Goal: Task Accomplishment & Management: Complete application form

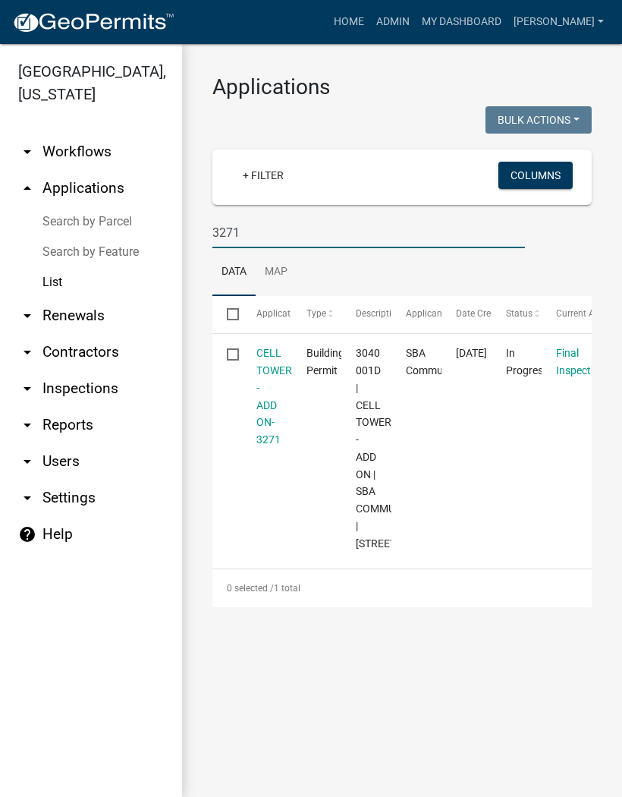
type input "3271"
click at [263, 417] on link "CELL TOWER - ADD ON-3271" at bounding box center [275, 396] width 36 height 99
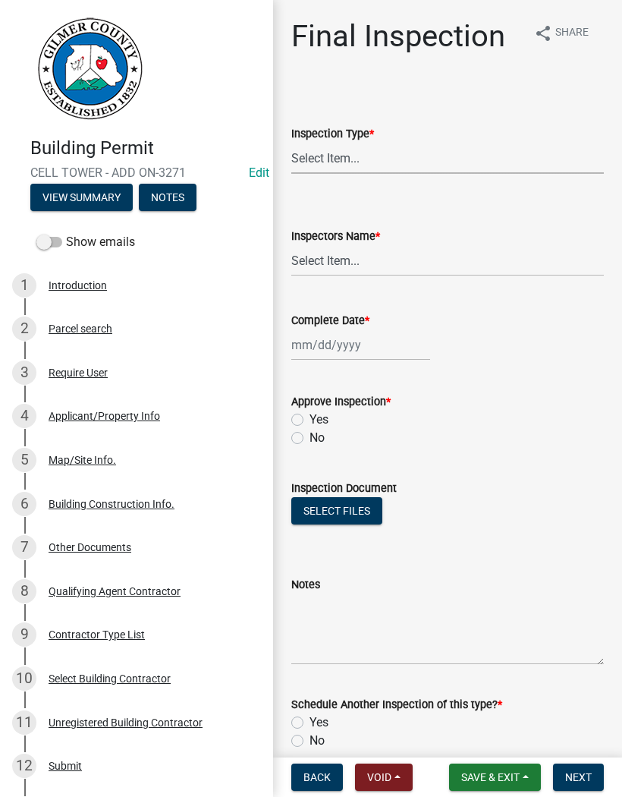
click at [335, 162] on select "Select Item... Final" at bounding box center [447, 158] width 313 height 31
select select "895eead6-d784-4fdc-a4a3-66a9075c153d"
click at [338, 253] on select "Select Item... [PERSON_NAME] ([PERSON_NAME]) [PERSON_NAME] ([PERSON_NAME]) Engi…" at bounding box center [447, 260] width 313 height 31
click at [349, 263] on select "Select Item... [PERSON_NAME] ([PERSON_NAME]) [PERSON_NAME] ([PERSON_NAME]) Engi…" at bounding box center [447, 260] width 313 height 31
select select "8dfc8809-68b2-4bc3-a0d1-6f7e000e7487"
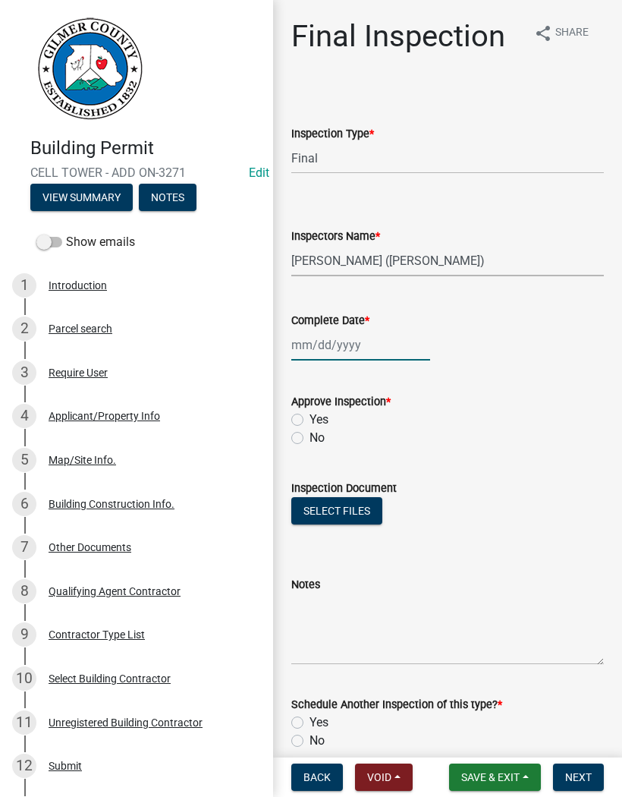
click at [329, 345] on div at bounding box center [360, 344] width 139 height 31
select select "9"
select select "2025"
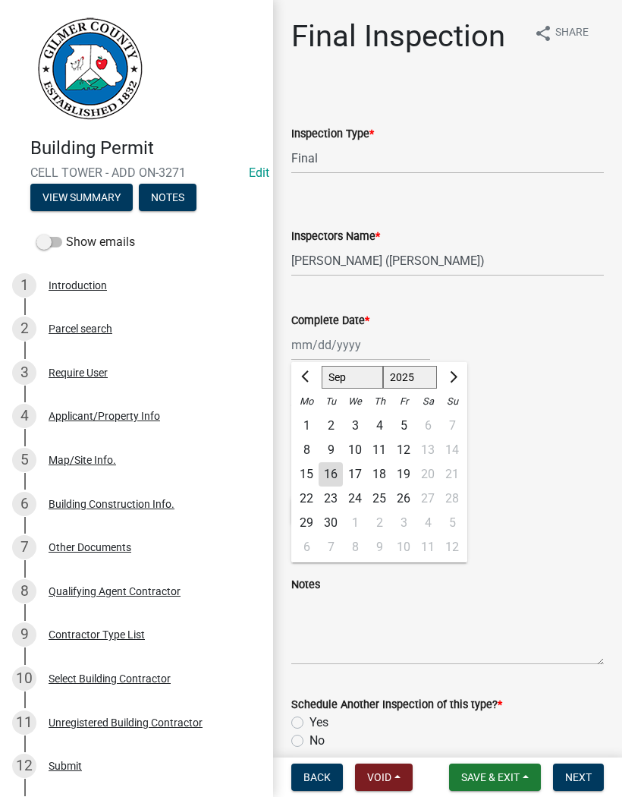
click at [327, 477] on div "16" at bounding box center [331, 474] width 24 height 24
type input "[DATE]"
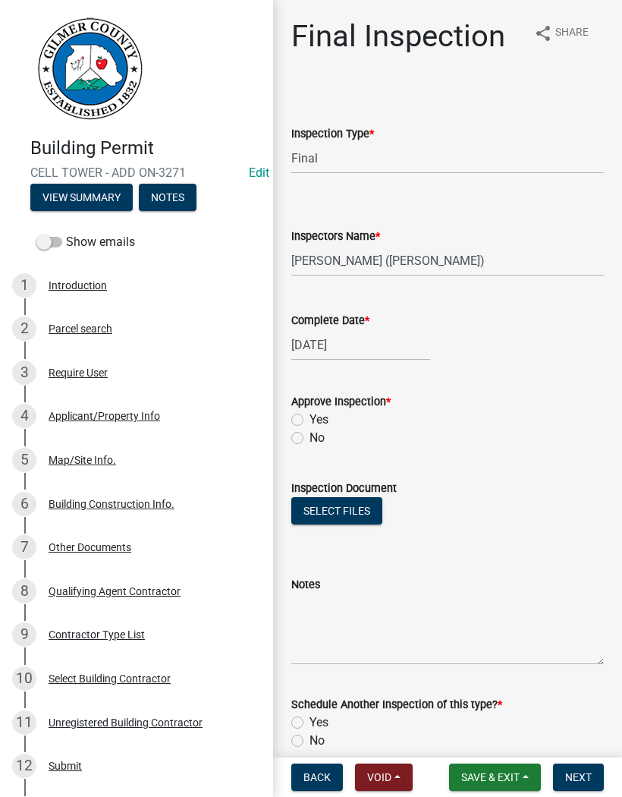
click at [304, 415] on div "Yes" at bounding box center [447, 420] width 313 height 18
click at [310, 423] on label "Yes" at bounding box center [319, 420] width 19 height 18
click at [310, 420] on input "Yes" at bounding box center [315, 416] width 10 height 10
radio input "true"
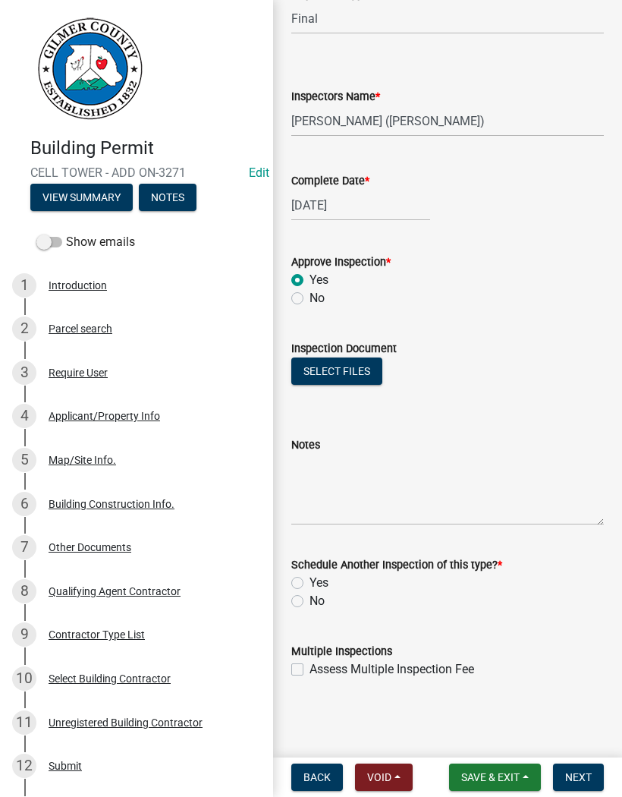
scroll to position [140, 0]
click at [310, 597] on label "No" at bounding box center [317, 601] width 15 height 18
click at [310, 597] on input "No" at bounding box center [315, 597] width 10 height 10
radio input "true"
click at [572, 779] on span "Next" at bounding box center [578, 777] width 27 height 12
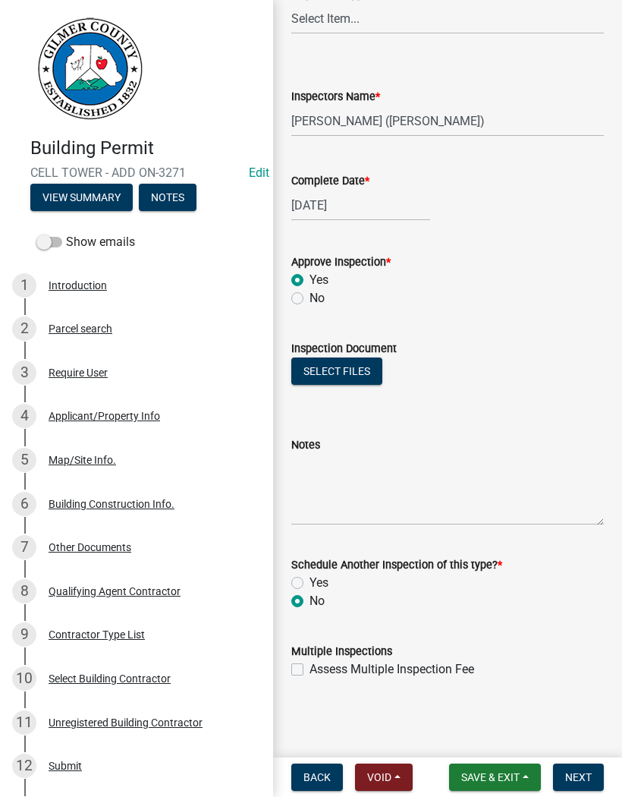
scroll to position [0, 0]
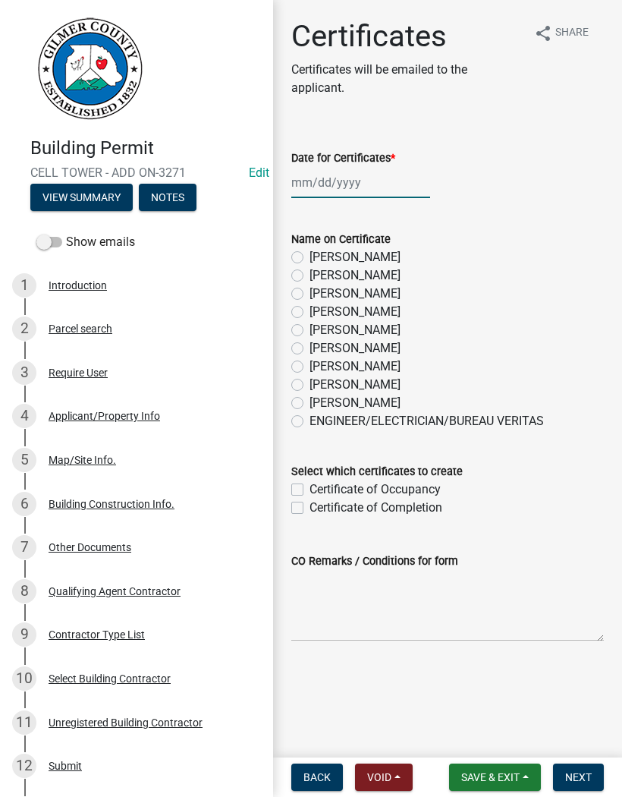
click at [338, 181] on div at bounding box center [360, 182] width 139 height 31
select select "9"
select select "2025"
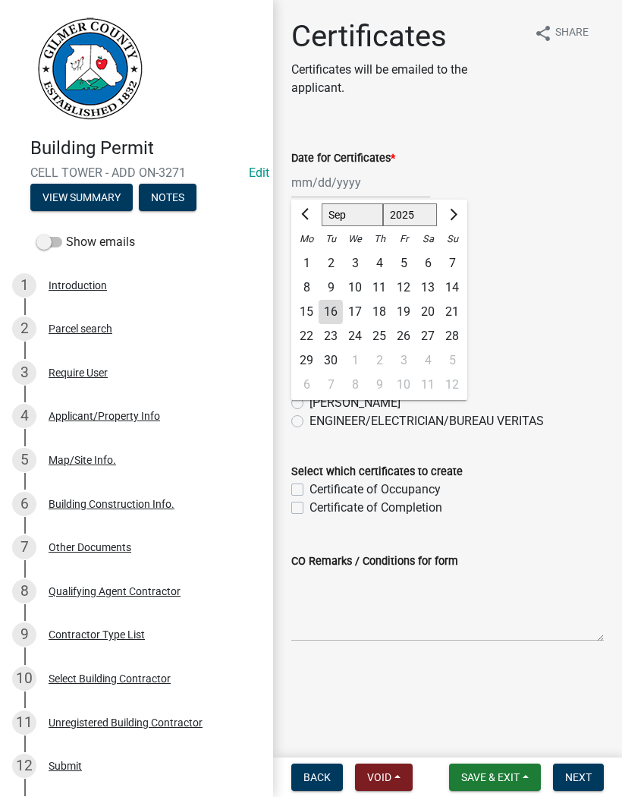
click at [336, 313] on div "16" at bounding box center [331, 312] width 24 height 24
type input "[DATE]"
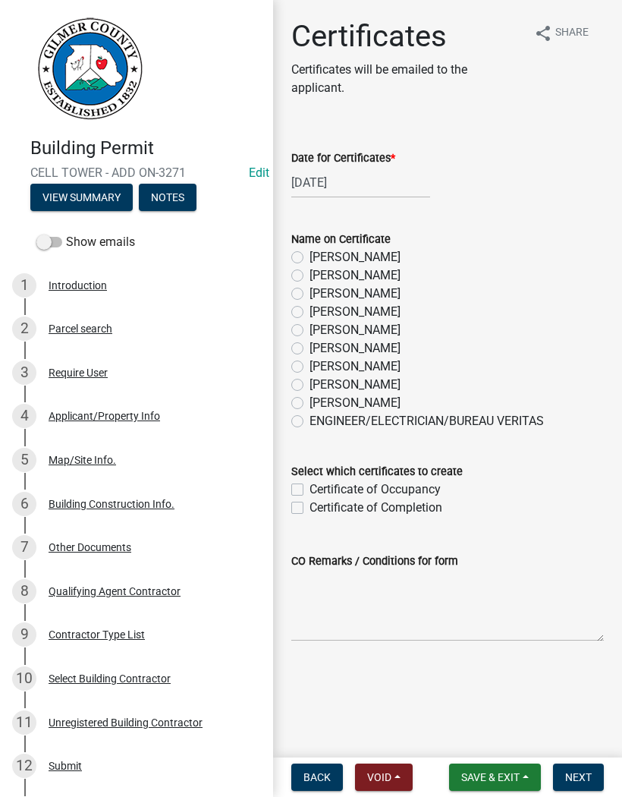
click at [310, 317] on label "[PERSON_NAME]" at bounding box center [355, 312] width 91 height 18
click at [310, 313] on input "[PERSON_NAME]" at bounding box center [315, 308] width 10 height 10
radio input "true"
click at [310, 512] on label "Certificate of Completion" at bounding box center [376, 508] width 133 height 18
click at [310, 509] on input "Certificate of Completion" at bounding box center [315, 504] width 10 height 10
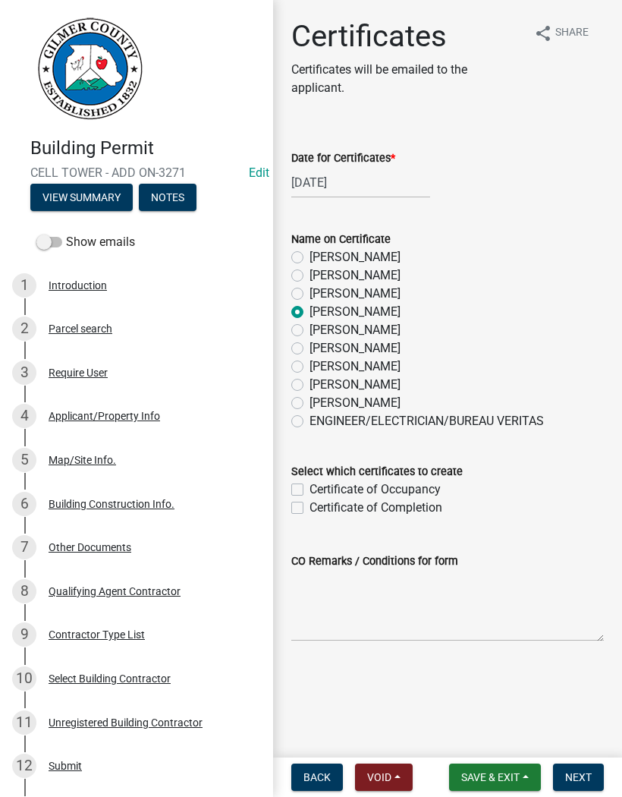
checkbox input "true"
checkbox input "false"
checkbox input "true"
click at [579, 774] on span "Next" at bounding box center [578, 777] width 27 height 12
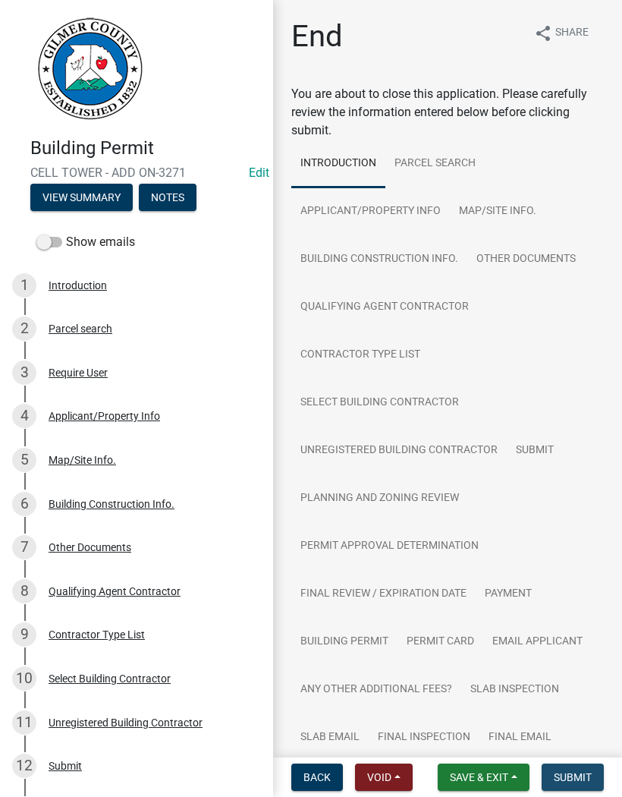
click at [592, 776] on button "Submit" at bounding box center [573, 777] width 62 height 27
